Goal: Check status: Check status

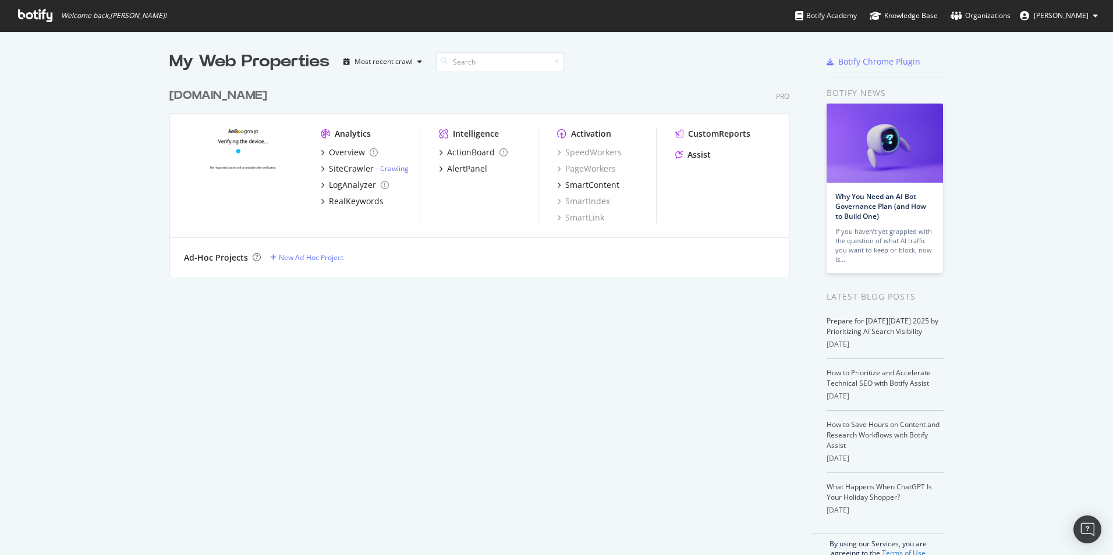
scroll to position [547, 1096]
click at [396, 168] on link "Crawling" at bounding box center [394, 169] width 29 height 10
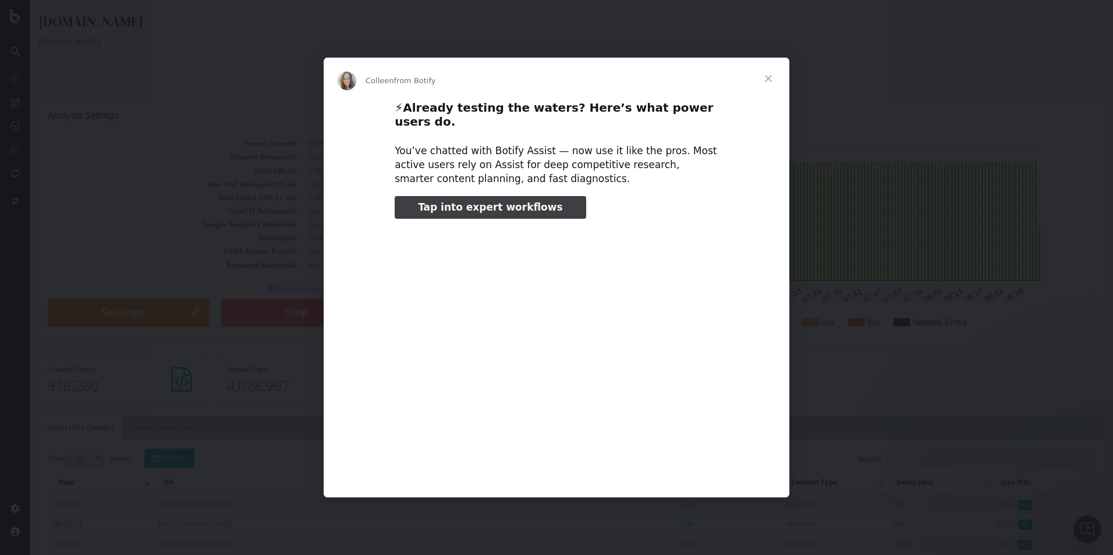
type input "796162"
click at [766, 87] on span "Close" at bounding box center [768, 79] width 42 height 42
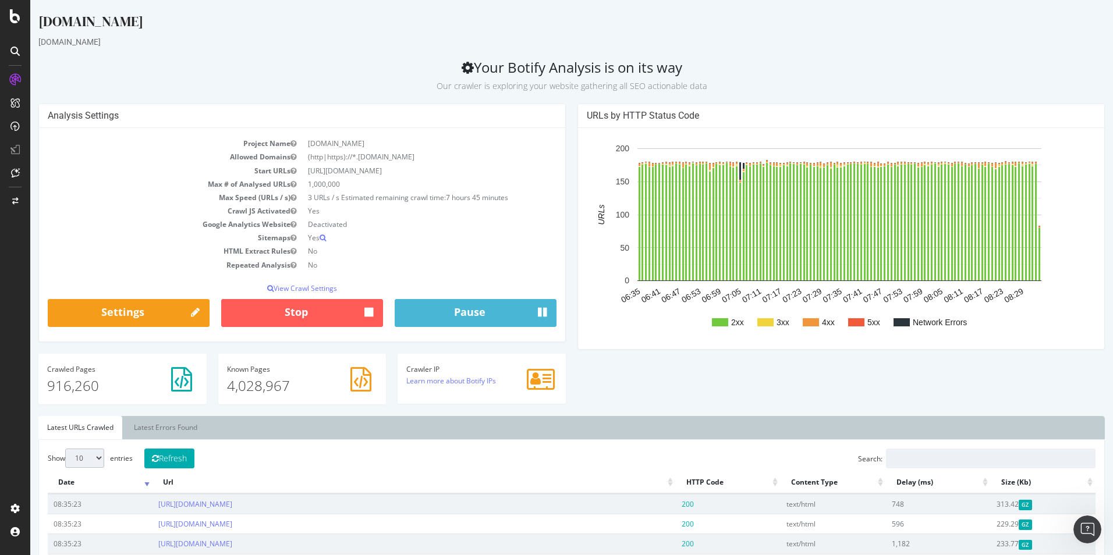
click at [330, 75] on h2 "Your Botify Analysis is on its way Our crawler is exploring your website gather…" at bounding box center [571, 75] width 1067 height 33
